Goal: Browse casually

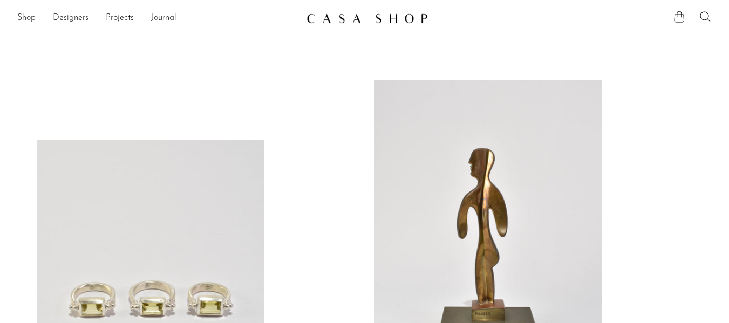
click at [33, 18] on link "Shop" at bounding box center [26, 18] width 18 height 14
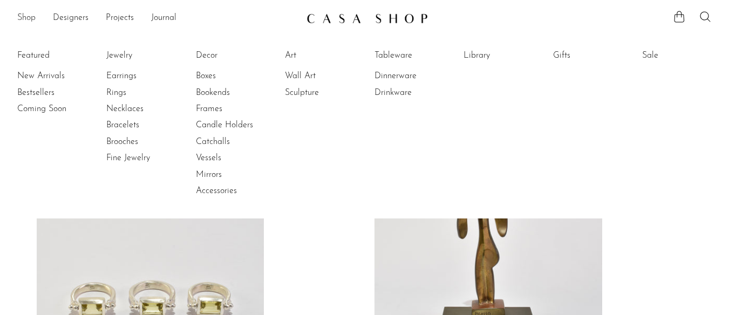
click at [29, 14] on link "Shop" at bounding box center [26, 18] width 18 height 14
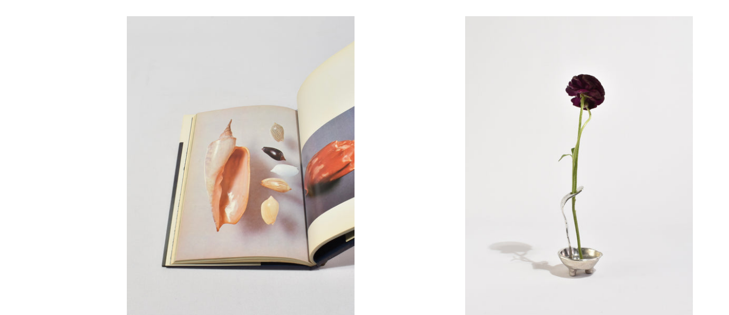
scroll to position [734, 0]
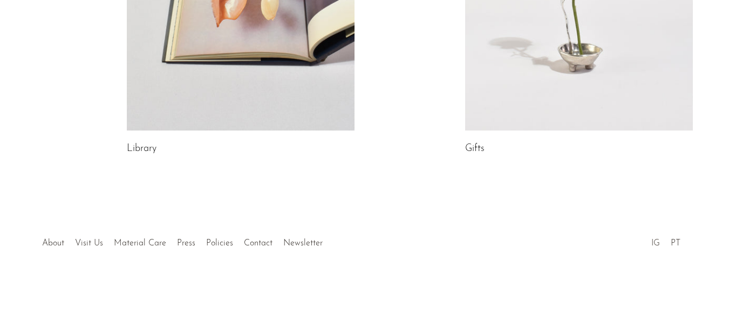
click at [654, 244] on link "IG" at bounding box center [655, 243] width 9 height 9
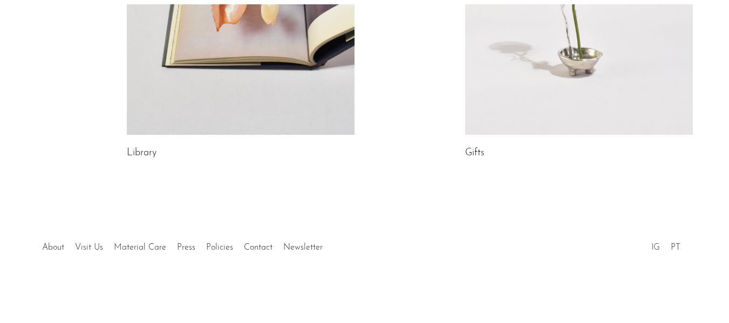
scroll to position [726, 0]
